Goal: Navigation & Orientation: Find specific page/section

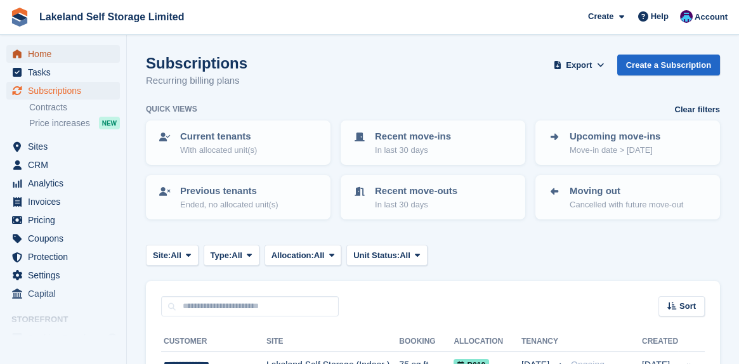
click at [52, 56] on span "Home" at bounding box center [66, 54] width 76 height 18
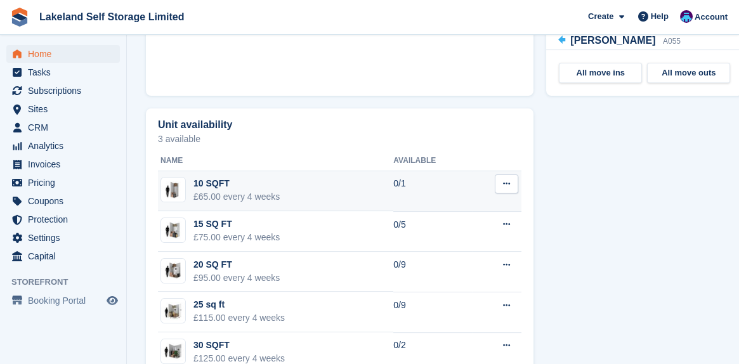
scroll to position [698, 0]
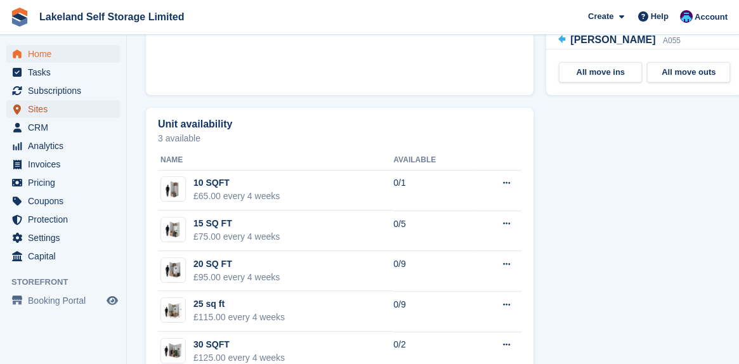
click at [30, 110] on span "Sites" at bounding box center [66, 109] width 76 height 18
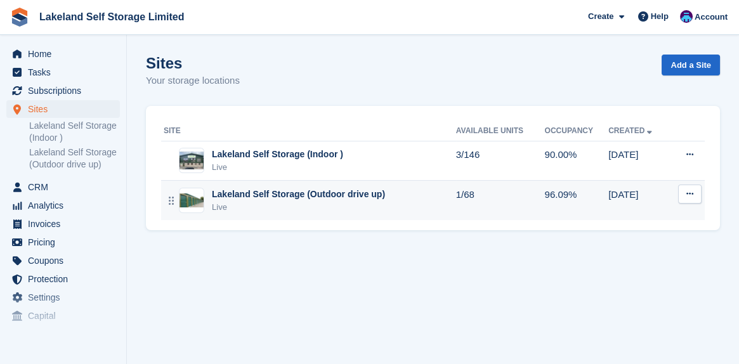
click at [274, 196] on div "Lakeland Self Storage (Outdoor drive up)" at bounding box center [298, 194] width 173 height 13
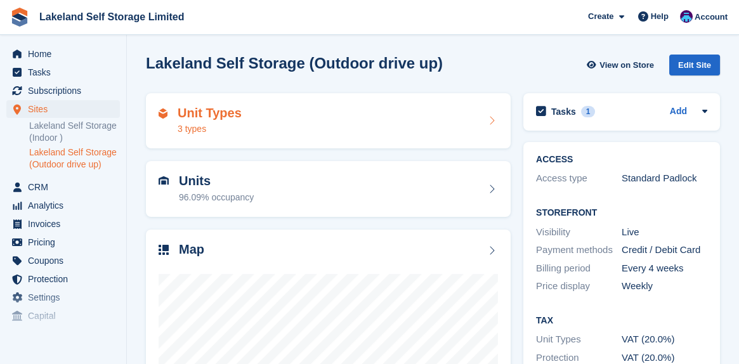
click at [215, 114] on h2 "Unit Types" at bounding box center [210, 113] width 64 height 15
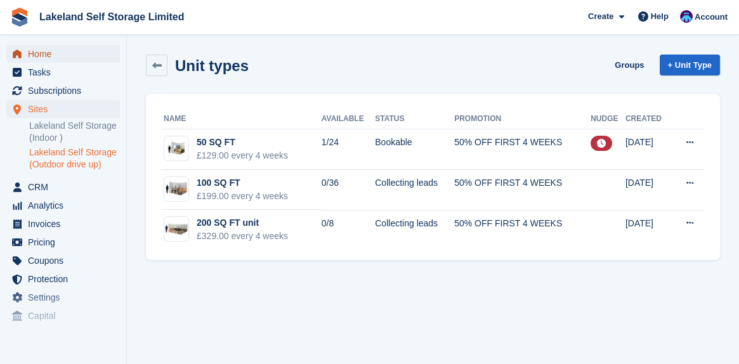
click at [53, 53] on span "Home" at bounding box center [66, 54] width 76 height 18
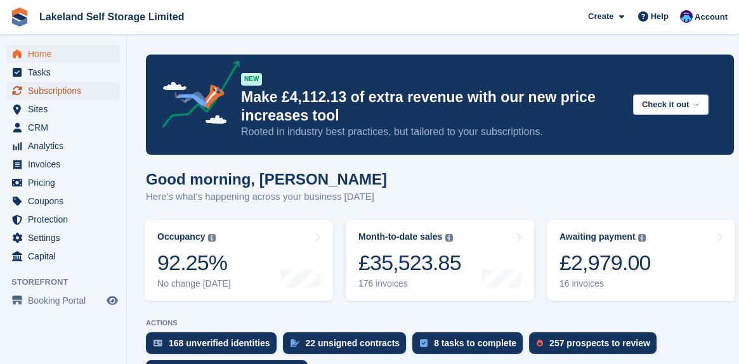
click at [51, 89] on span "Subscriptions" at bounding box center [66, 91] width 76 height 18
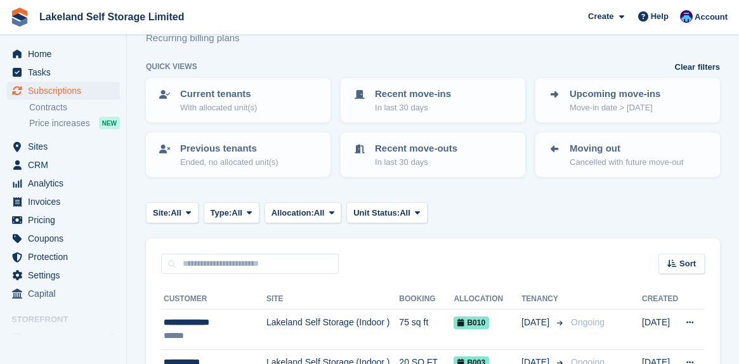
scroll to position [63, 0]
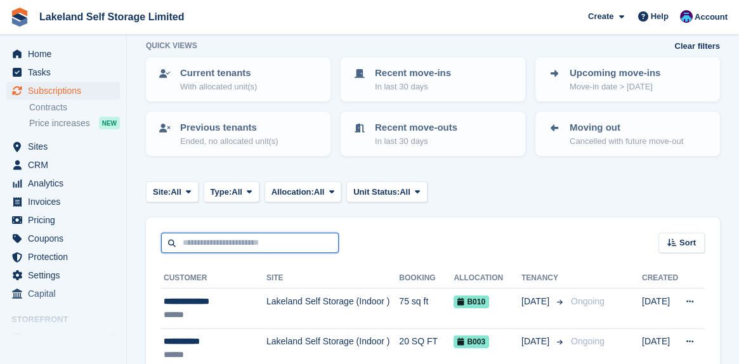
click at [181, 242] on input "text" at bounding box center [250, 243] width 178 height 21
type input "*****"
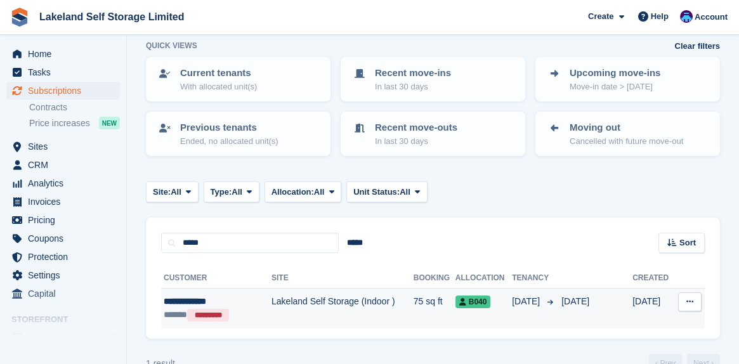
click at [478, 303] on span "B040" at bounding box center [474, 302] width 36 height 13
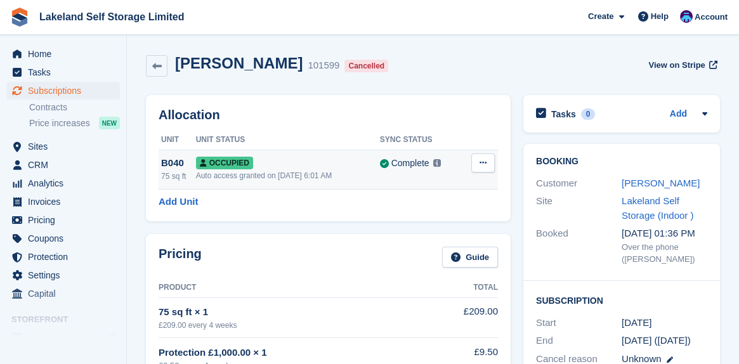
click at [485, 162] on icon at bounding box center [483, 163] width 7 height 8
click at [401, 235] on p "Deallocate" at bounding box center [434, 231] width 110 height 17
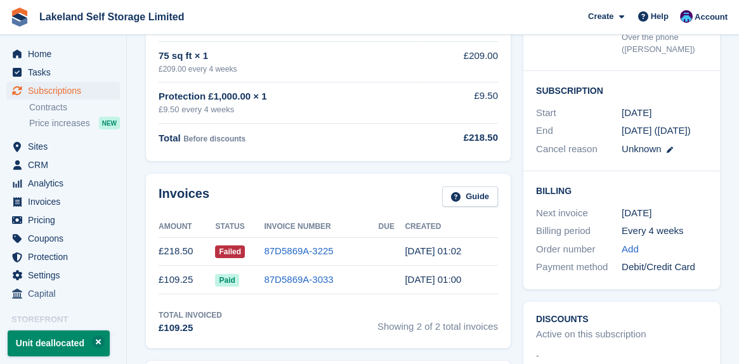
scroll to position [190, 0]
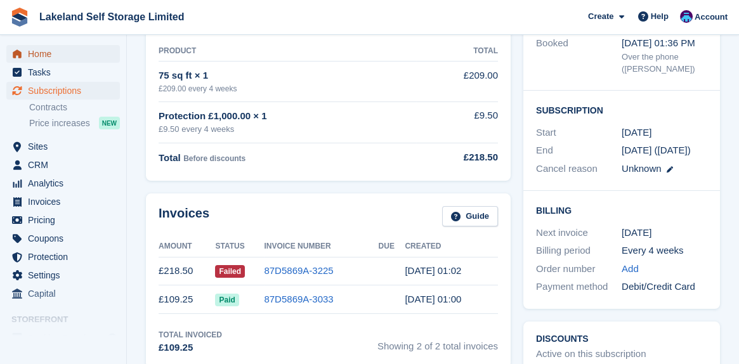
click at [41, 54] on span "Home" at bounding box center [66, 54] width 76 height 18
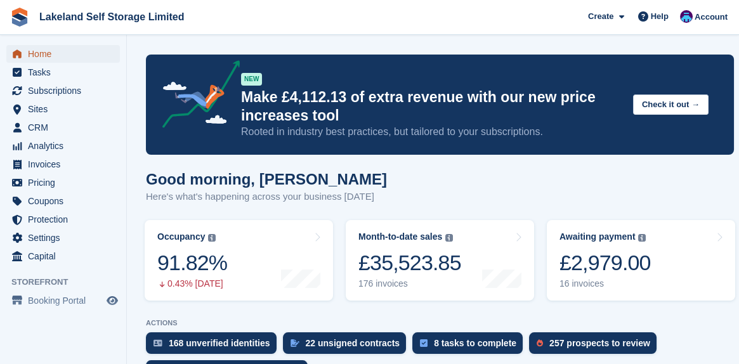
click at [41, 51] on span "Home" at bounding box center [66, 54] width 76 height 18
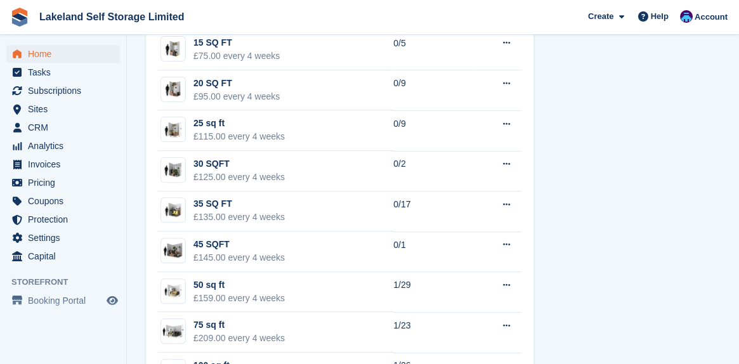
scroll to position [888, 0]
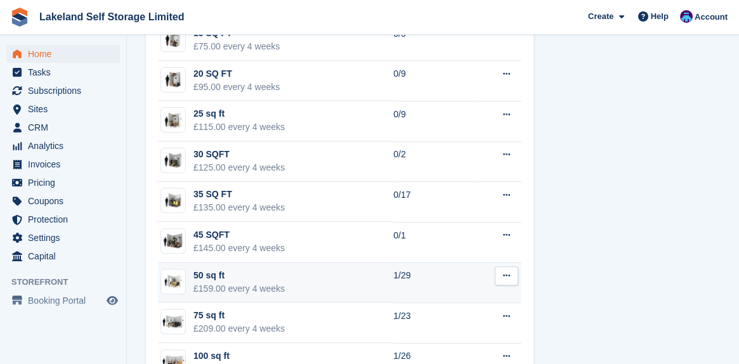
click at [240, 271] on div "50 sq ft" at bounding box center [239, 275] width 91 height 13
click at [223, 277] on div "50 sq ft" at bounding box center [239, 275] width 91 height 13
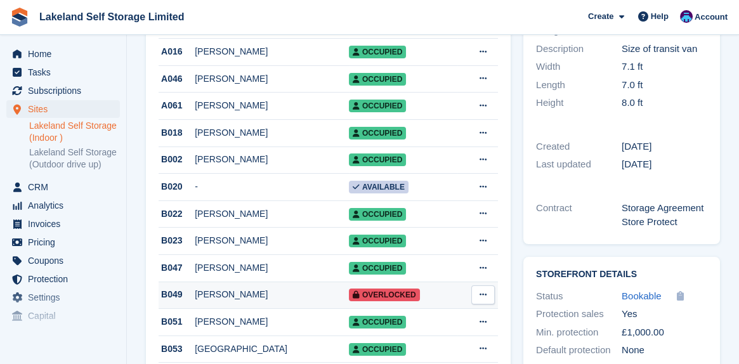
scroll to position [254, 0]
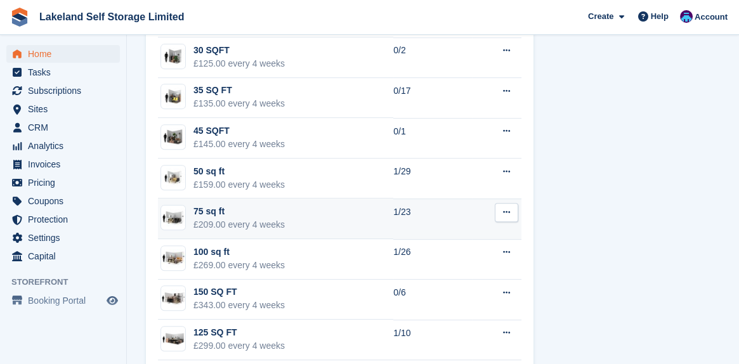
scroll to position [1056, 0]
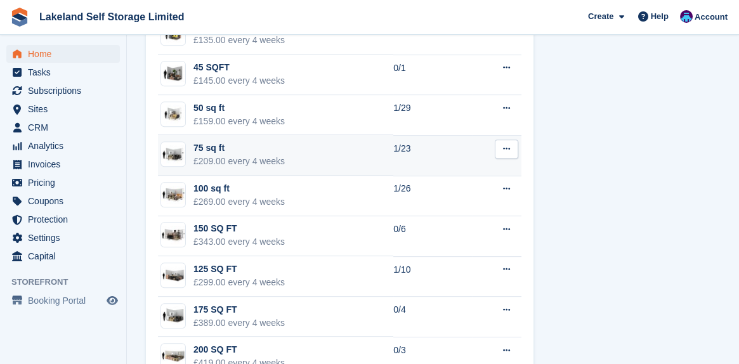
click at [206, 148] on div "75 sq ft" at bounding box center [239, 148] width 91 height 13
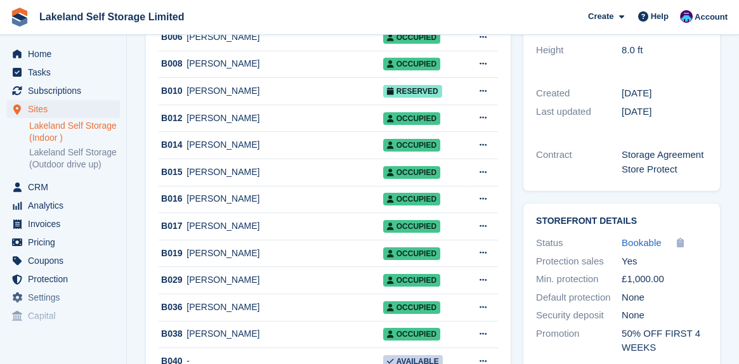
scroll to position [317, 0]
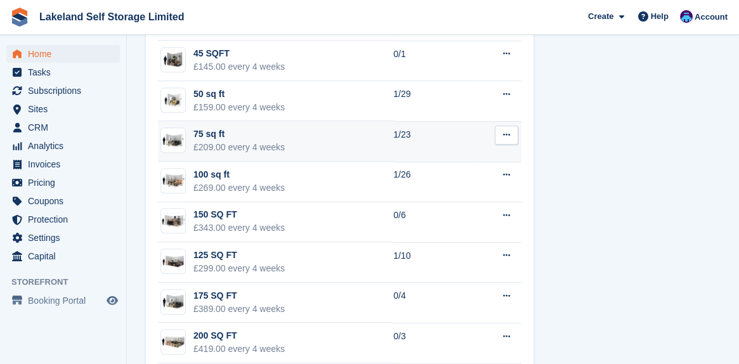
scroll to position [1090, 0]
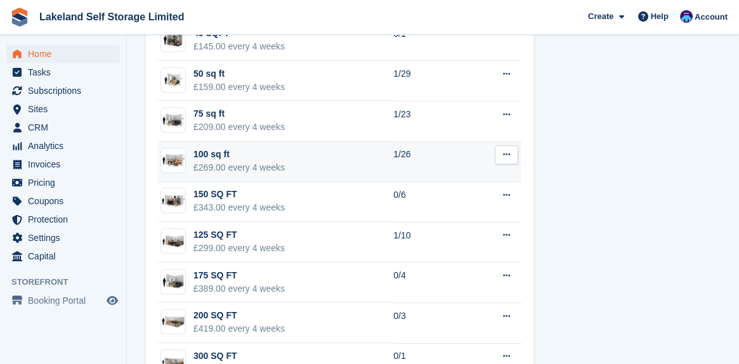
click at [212, 155] on div "100 sq ft" at bounding box center [239, 154] width 91 height 13
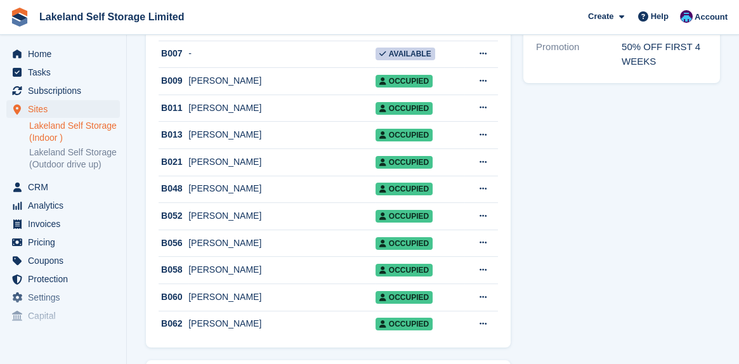
scroll to position [635, 0]
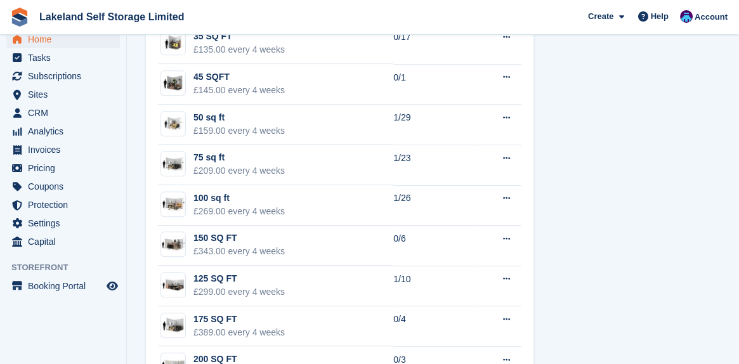
scroll to position [1061, 0]
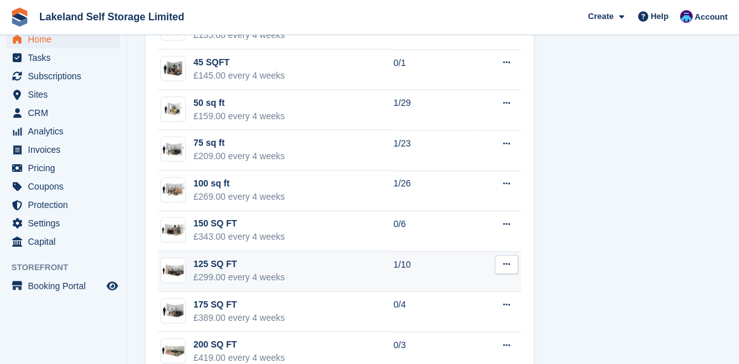
click at [204, 259] on div "125 SQ FT" at bounding box center [239, 264] width 91 height 13
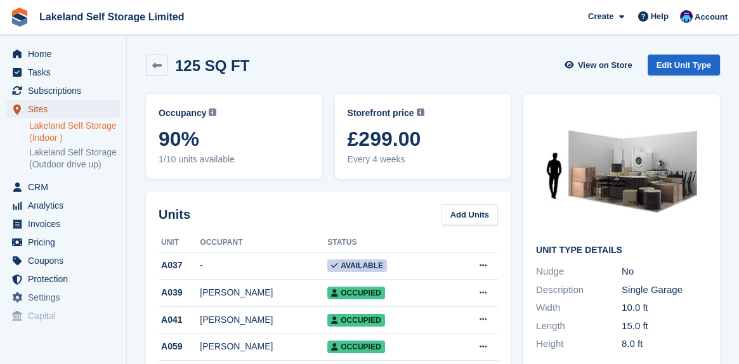
click at [48, 108] on span "Sites" at bounding box center [66, 109] width 76 height 18
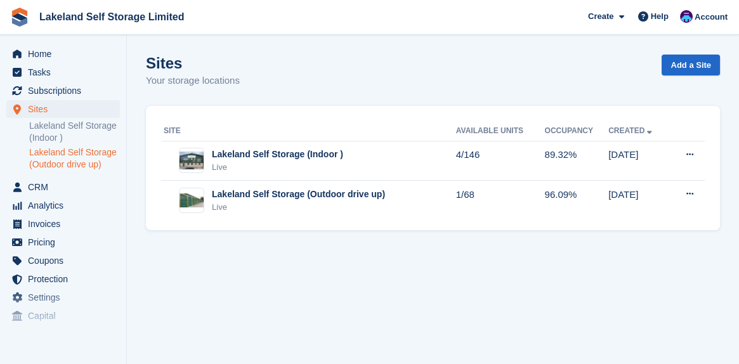
click at [62, 149] on link "Lakeland Self Storage (Outdoor drive up)" at bounding box center [74, 159] width 91 height 24
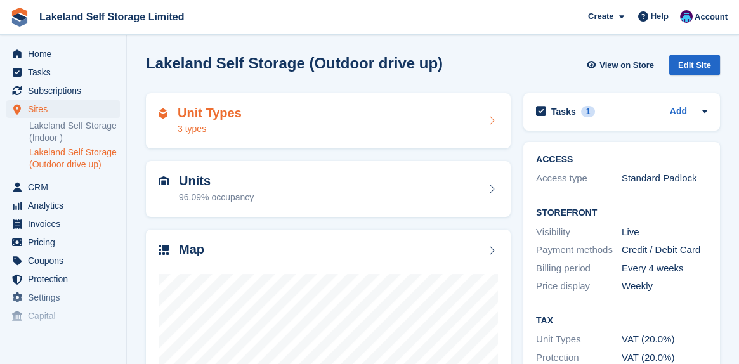
click at [195, 117] on h2 "Unit Types" at bounding box center [210, 113] width 64 height 15
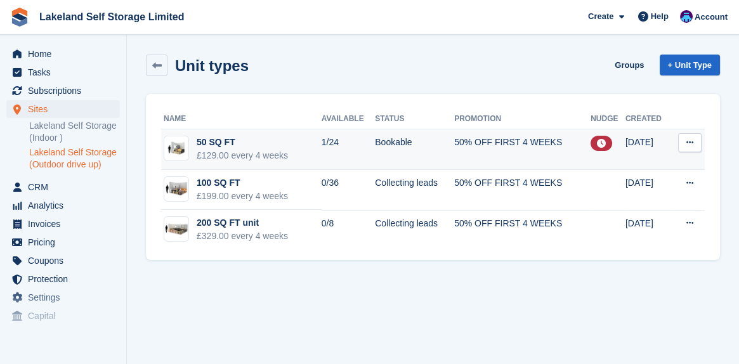
click at [211, 138] on div "50 SQ FT" at bounding box center [242, 142] width 91 height 13
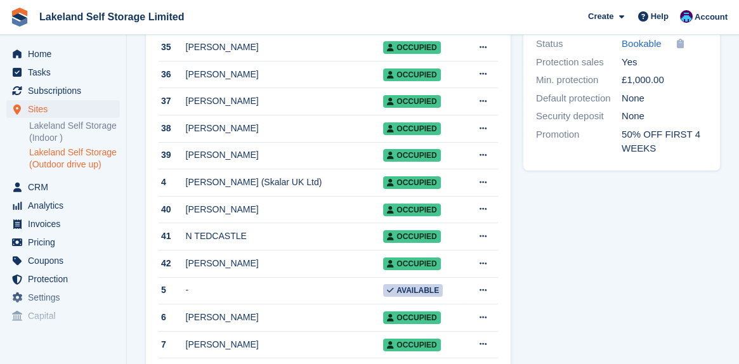
scroll to position [571, 0]
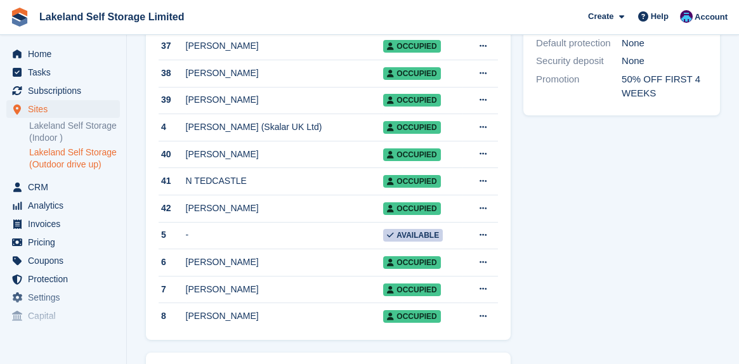
click at [82, 153] on link "Lakeland Self Storage (Outdoor drive up)" at bounding box center [74, 159] width 91 height 24
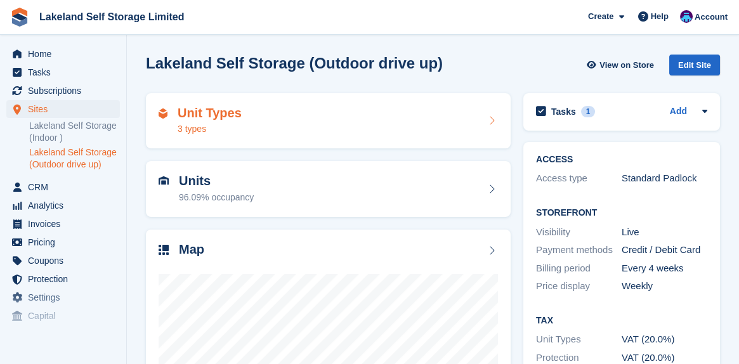
click at [201, 112] on h2 "Unit Types" at bounding box center [210, 113] width 64 height 15
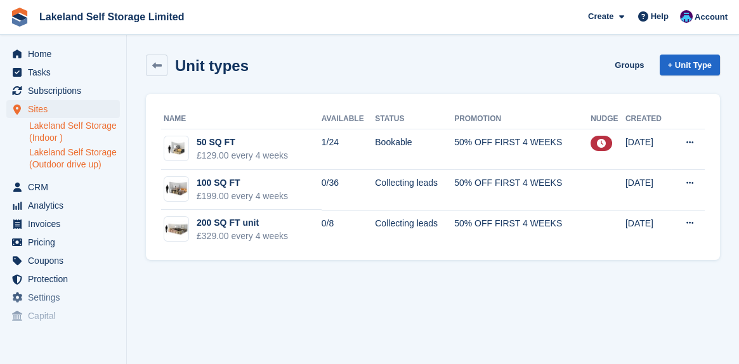
click at [81, 130] on link "Lakeland Self Storage (Indoor )" at bounding box center [74, 132] width 91 height 24
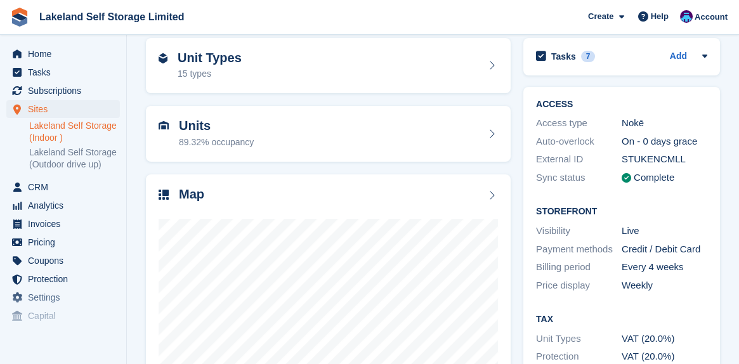
scroll to position [176, 0]
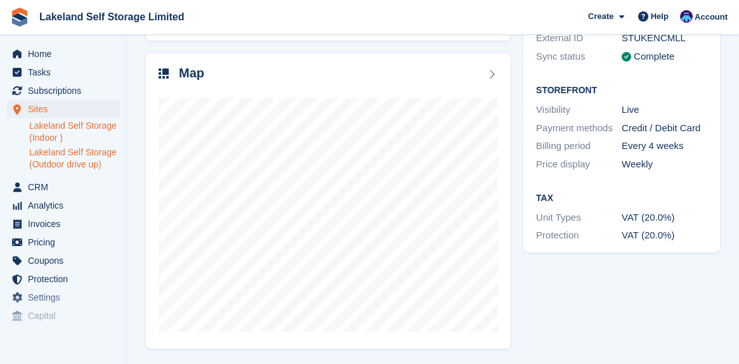
click at [100, 151] on link "Lakeland Self Storage (Outdoor drive up)" at bounding box center [74, 159] width 91 height 24
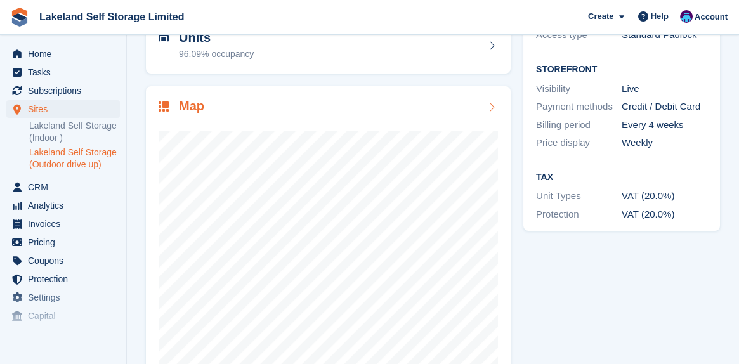
scroll to position [176, 0]
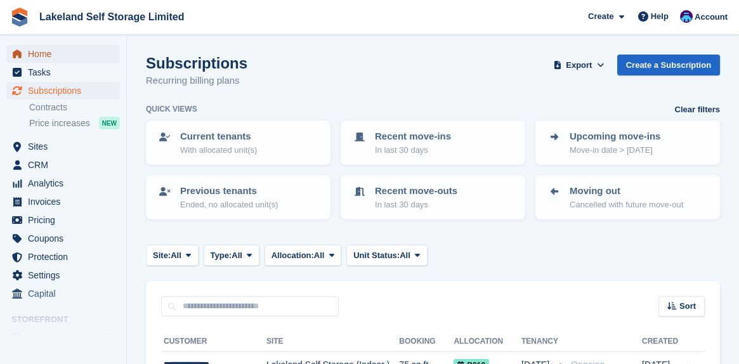
click at [56, 56] on span "Home" at bounding box center [66, 54] width 76 height 18
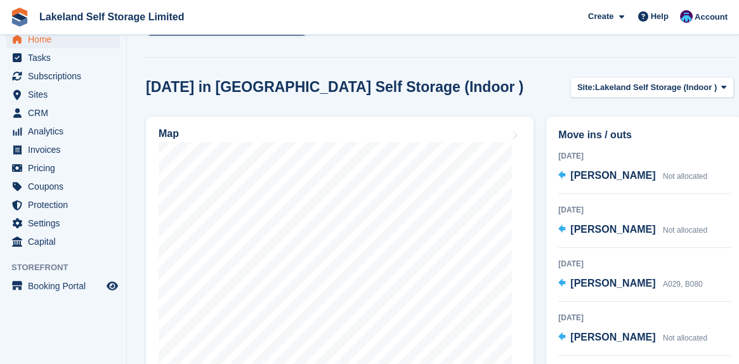
scroll to position [381, 0]
